Goal: Transaction & Acquisition: Obtain resource

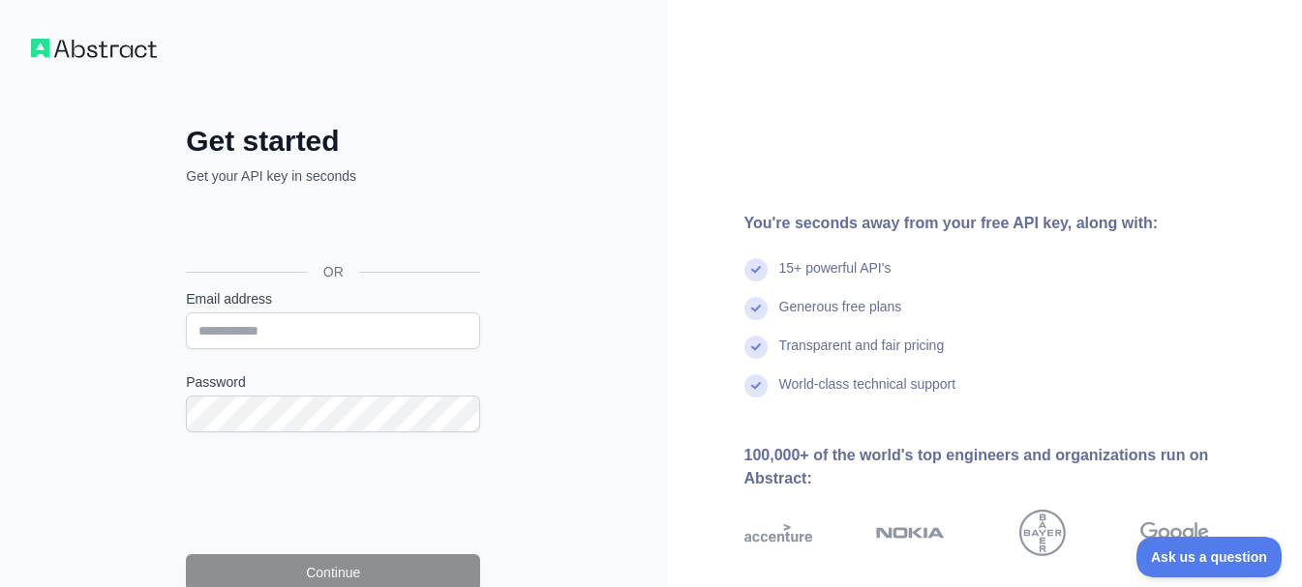
click at [127, 56] on img at bounding box center [94, 48] width 126 height 19
click at [659, 203] on div "Get started Get your API key in seconds OR Email address Password Continue By s…" at bounding box center [333, 397] width 667 height 795
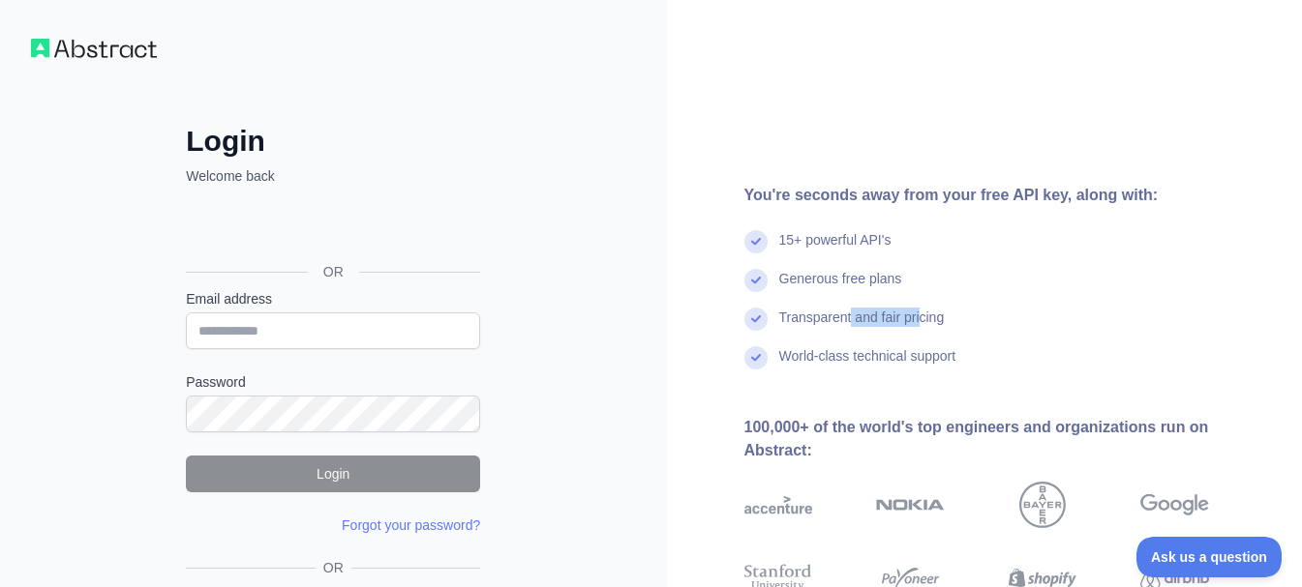
drag, startPoint x: 853, startPoint y: 322, endPoint x: 924, endPoint y: 323, distance: 71.6
click at [924, 323] on div "Transparent and fair pricing" at bounding box center [861, 327] width 165 height 39
drag, startPoint x: 836, startPoint y: 358, endPoint x: 966, endPoint y: 361, distance: 129.7
click at [966, 361] on div "World-class technical support" at bounding box center [1007, 365] width 527 height 39
drag, startPoint x: 810, startPoint y: 197, endPoint x: 961, endPoint y: 201, distance: 151.0
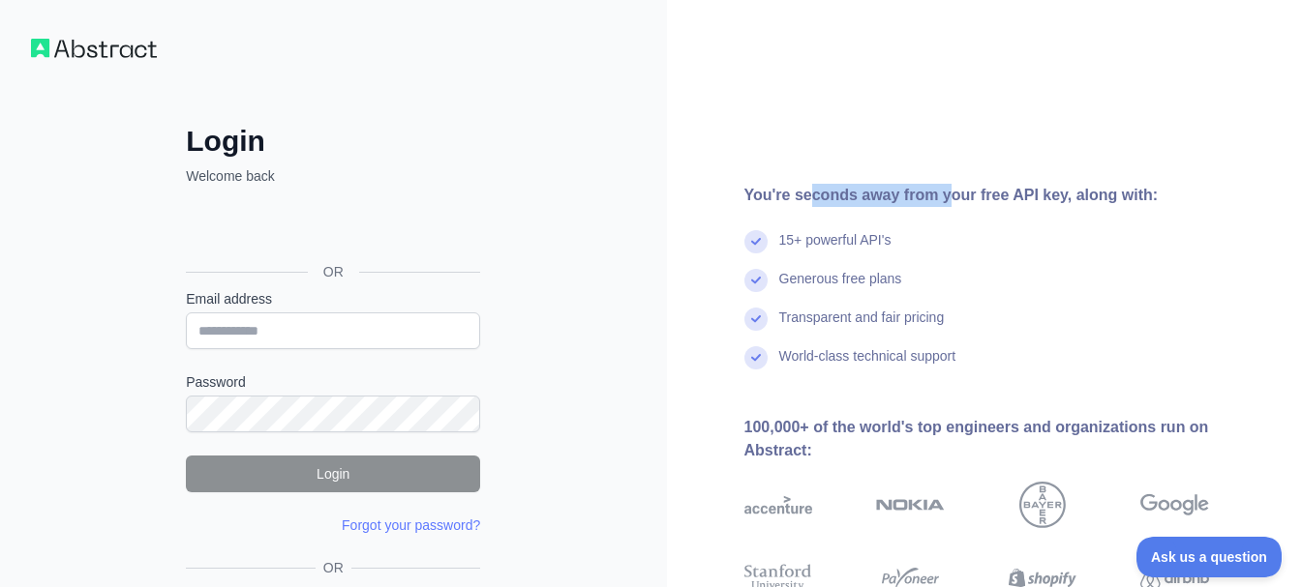
click at [953, 199] on div "You're seconds away from your free API key, along with:" at bounding box center [1007, 195] width 527 height 23
click at [975, 202] on div "You're seconds away from your free API key, along with:" at bounding box center [1007, 195] width 527 height 23
drag, startPoint x: 1029, startPoint y: 197, endPoint x: 1098, endPoint y: 196, distance: 69.7
click at [1077, 197] on div "You're seconds away from your free API key, along with:" at bounding box center [1007, 195] width 527 height 23
click at [1109, 196] on div "You're seconds away from your free API key, along with:" at bounding box center [1007, 195] width 527 height 23
